Goal: Task Accomplishment & Management: Manage account settings

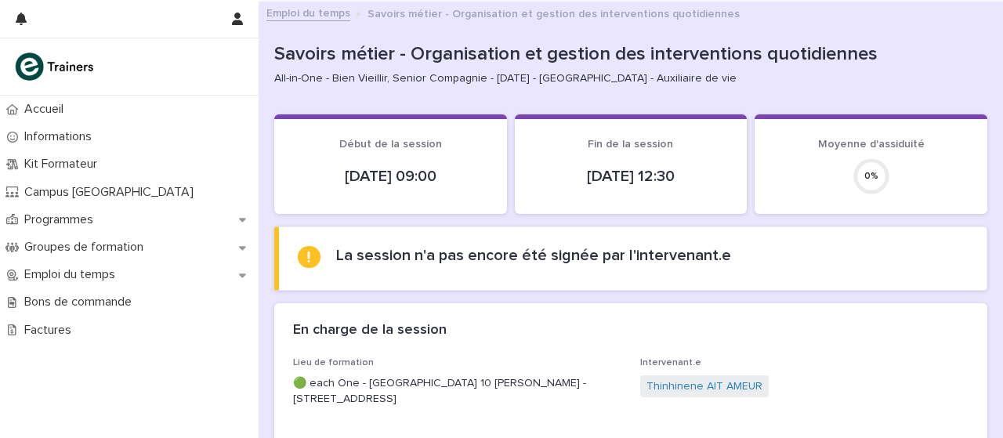
scroll to position [162, 0]
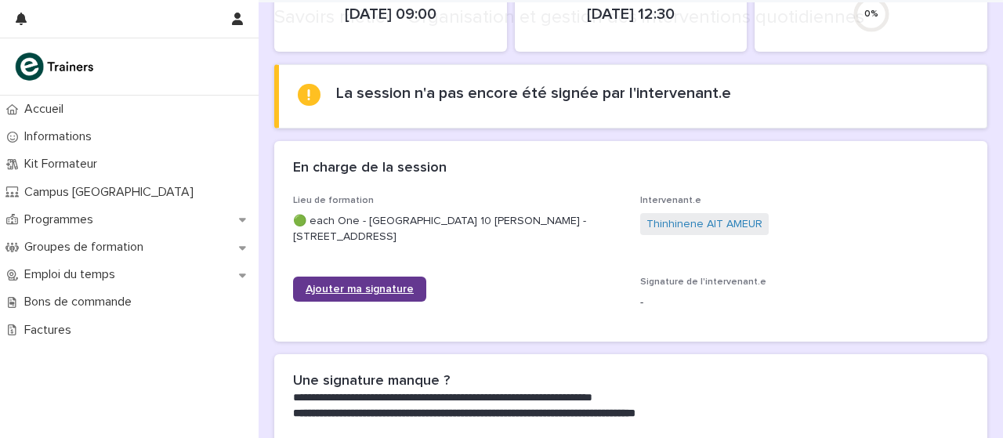
click at [405, 277] on link "Ajouter ma signature" at bounding box center [359, 289] width 133 height 25
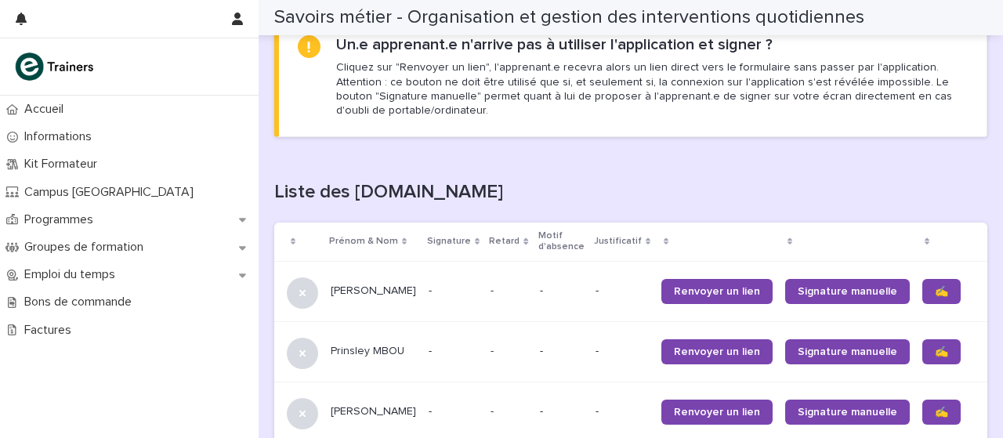
scroll to position [881, 0]
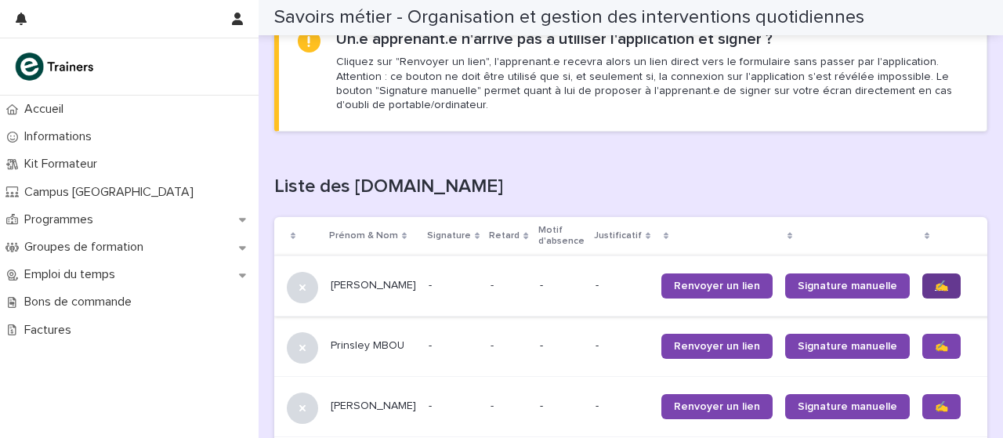
click at [922, 286] on link "✍️" at bounding box center [941, 285] width 38 height 25
click at [916, 367] on td "✍️" at bounding box center [955, 346] width 78 height 60
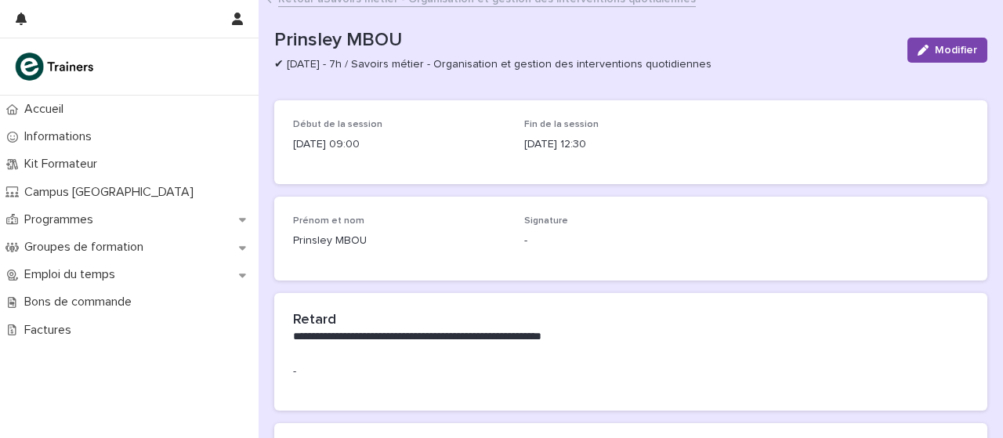
scroll to position [11, 0]
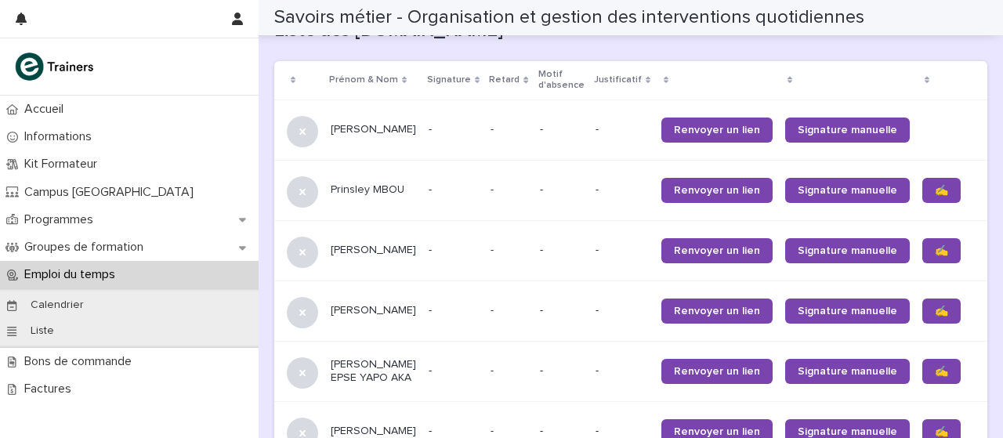
scroll to position [1038, 0]
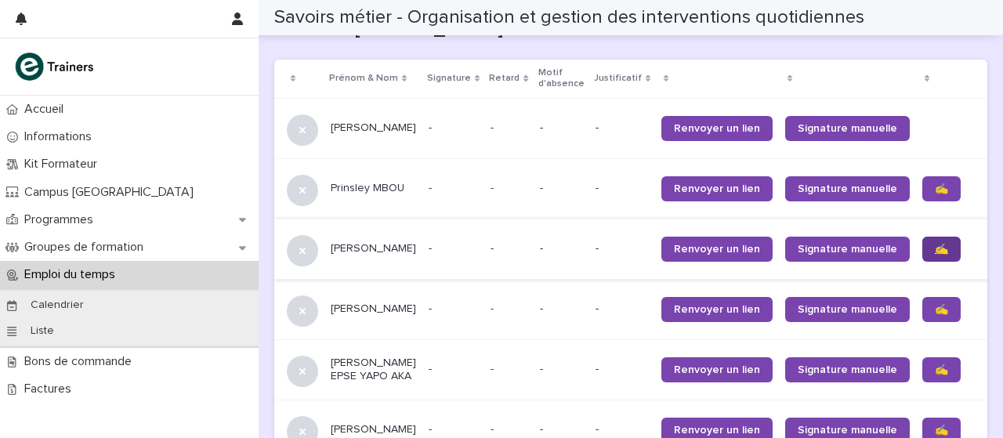
click at [922, 258] on link "✍️" at bounding box center [941, 249] width 38 height 25
click at [922, 314] on link "✍️" at bounding box center [941, 309] width 38 height 25
click at [922, 382] on link "✍️" at bounding box center [941, 369] width 38 height 25
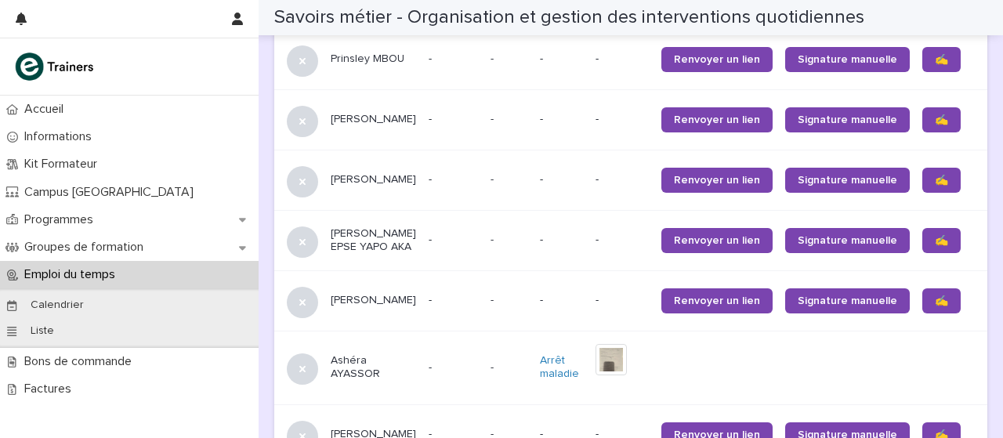
scroll to position [1178, 0]
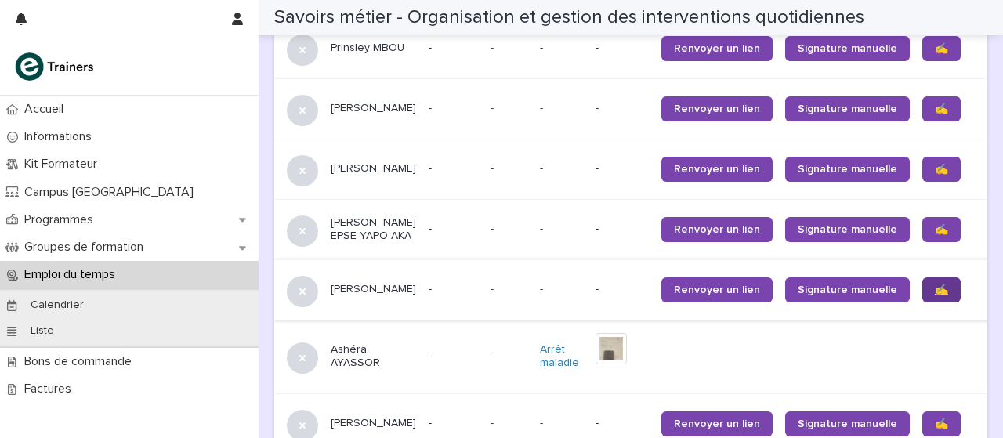
click at [922, 302] on link "✍️" at bounding box center [941, 289] width 38 height 25
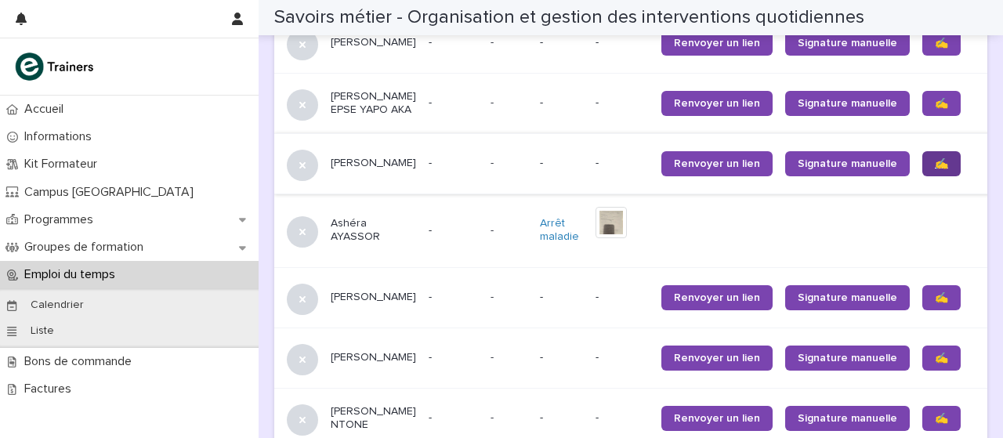
scroll to position [1306, 0]
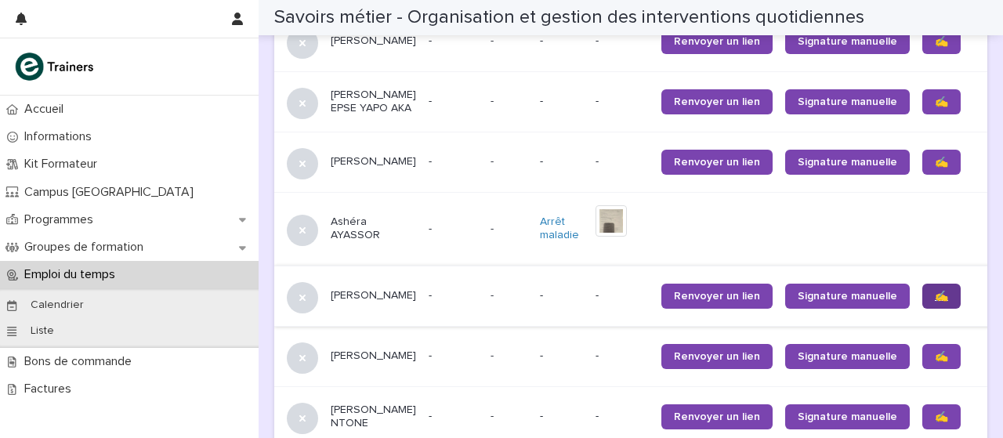
click at [922, 309] on link "✍️" at bounding box center [941, 296] width 38 height 25
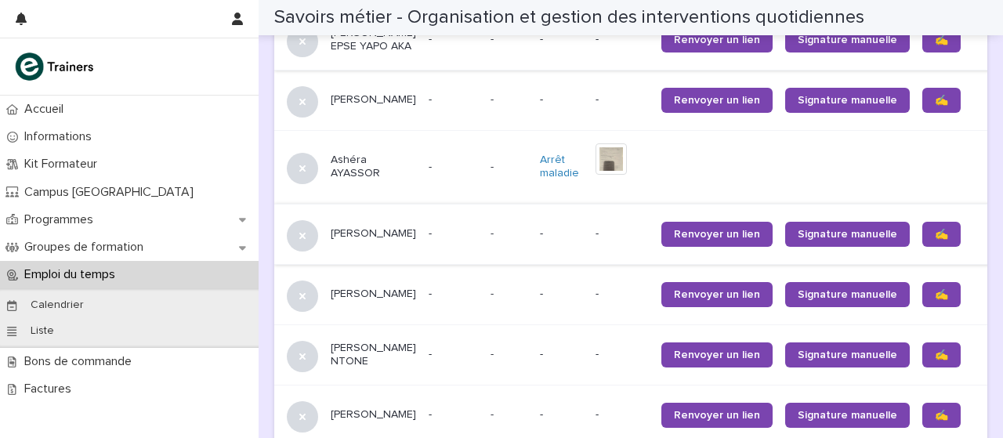
scroll to position [1373, 0]
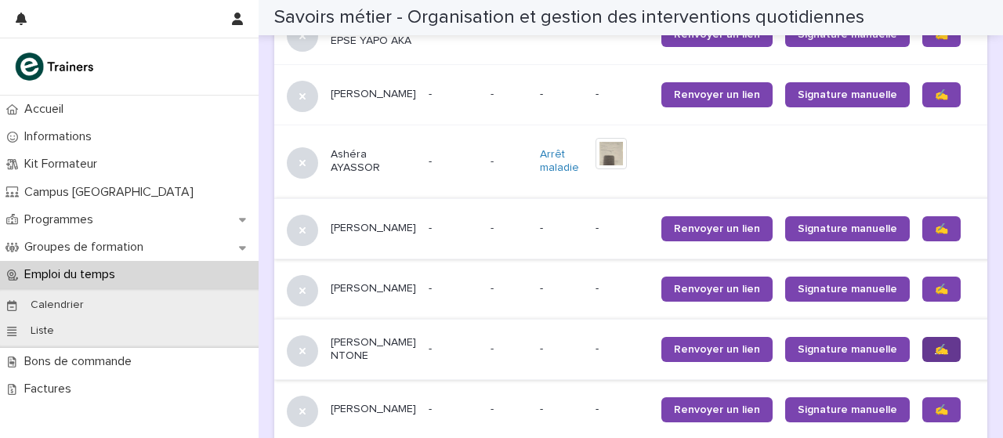
click at [922, 362] on link "✍️" at bounding box center [941, 349] width 38 height 25
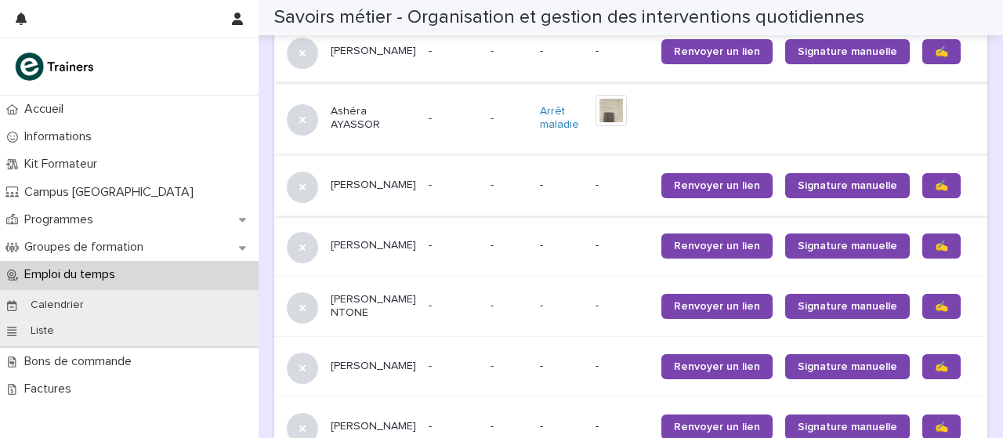
scroll to position [1417, 0]
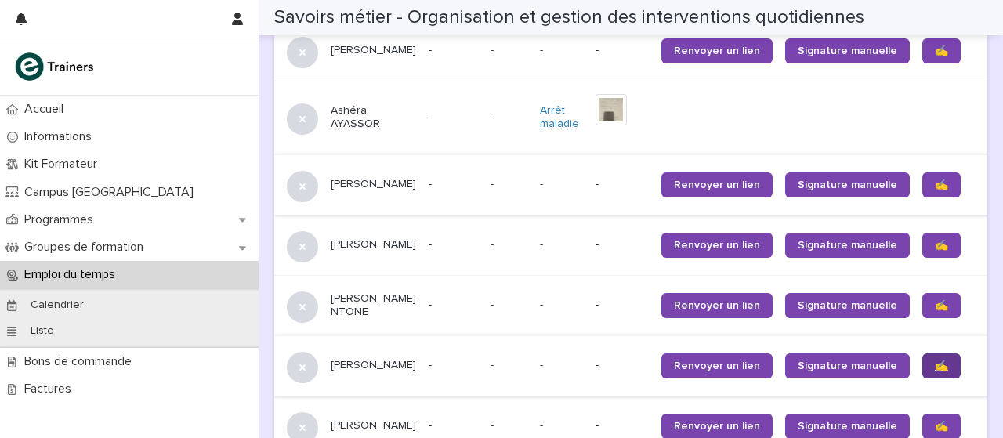
click at [922, 378] on link "✍️" at bounding box center [941, 365] width 38 height 25
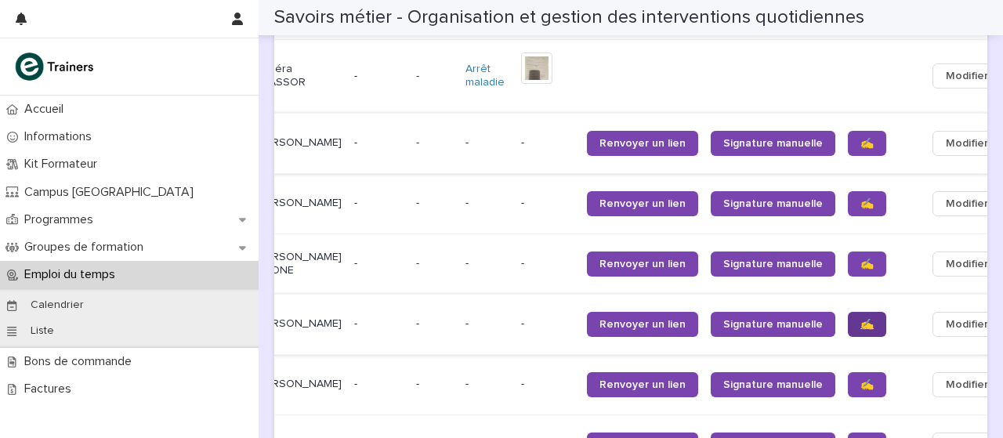
scroll to position [0, 80]
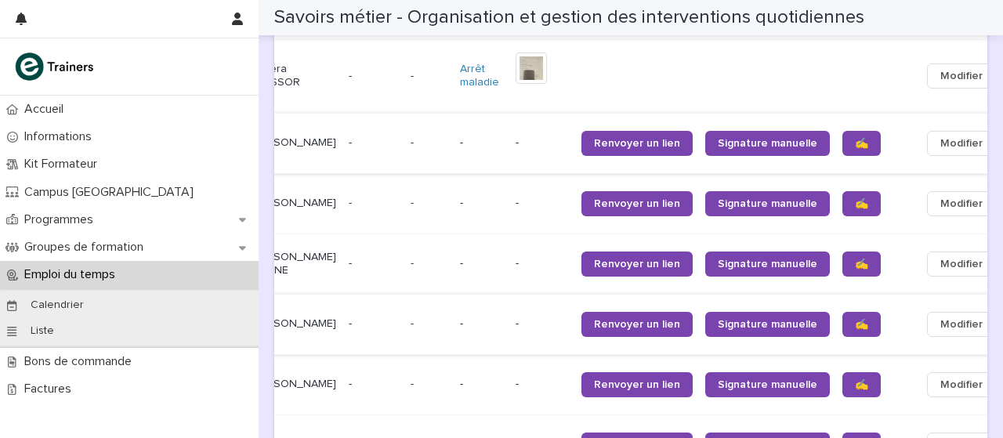
click at [927, 337] on button "Modifier" at bounding box center [961, 324] width 69 height 25
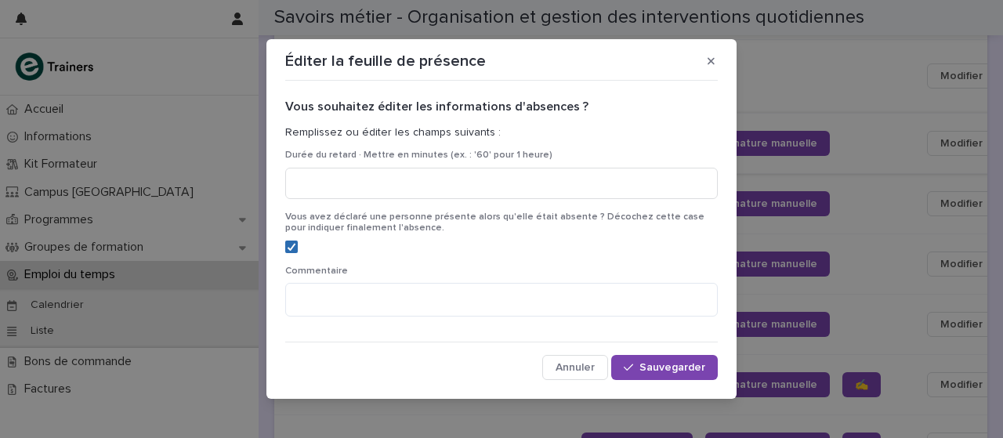
click at [288, 245] on polyline at bounding box center [291, 247] width 7 height 6
click at [656, 360] on button "Sauvegarder" at bounding box center [664, 367] width 107 height 25
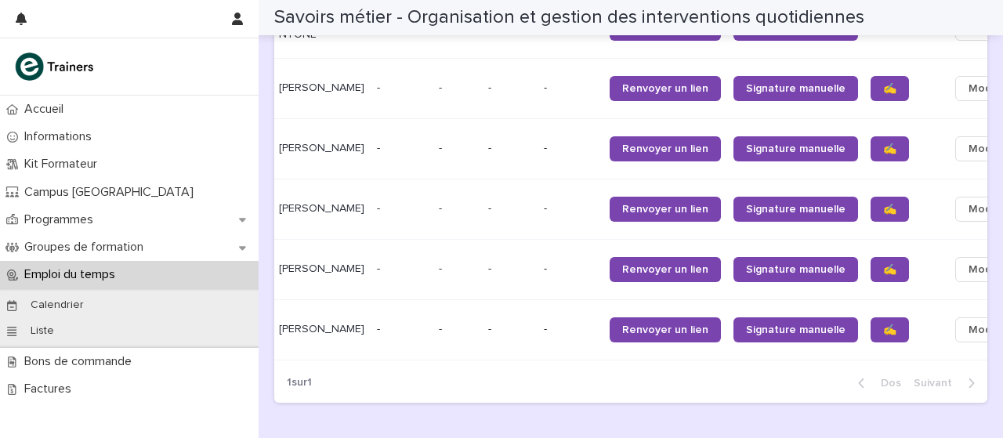
scroll to position [1697, 0]
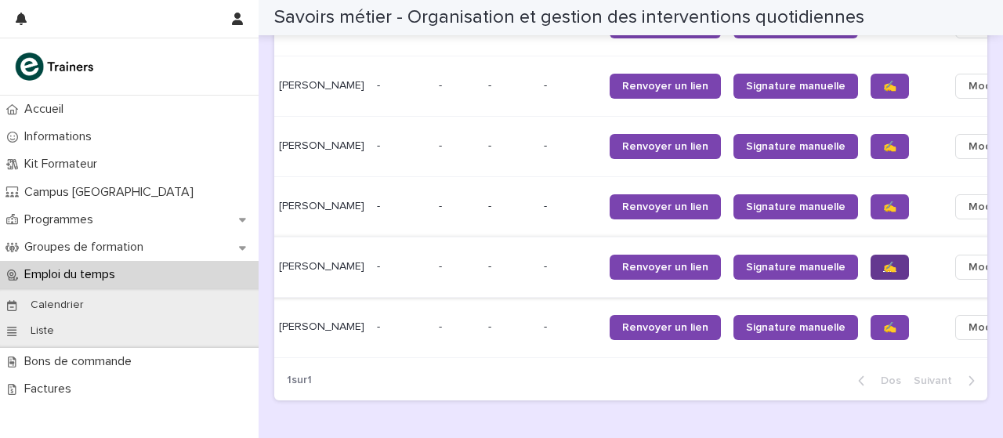
click at [870, 280] on link "✍️" at bounding box center [889, 267] width 38 height 25
click at [870, 340] on link "✍️" at bounding box center [889, 327] width 38 height 25
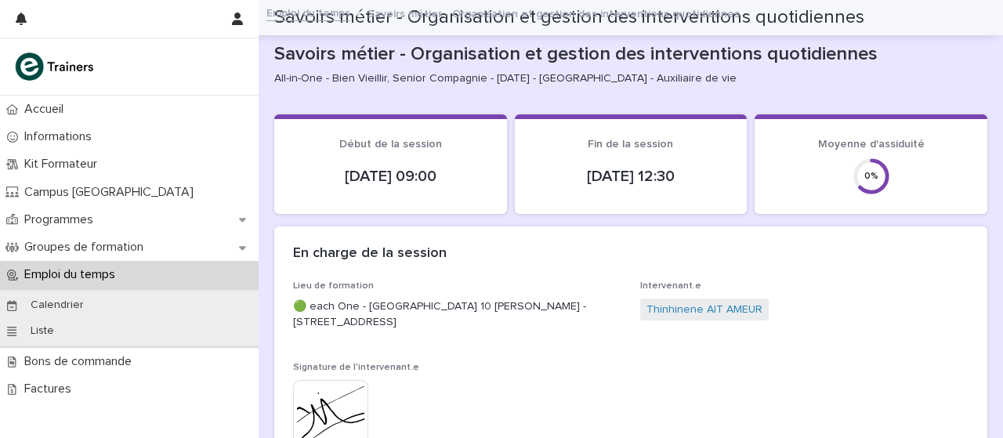
scroll to position [1697, 0]
